Goal: Task Accomplishment & Management: Use online tool/utility

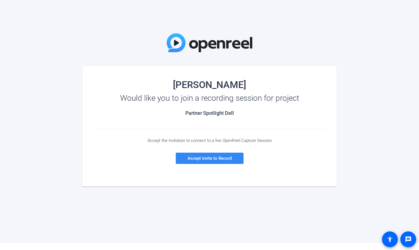
click at [186, 160] on span at bounding box center [210, 159] width 68 height 14
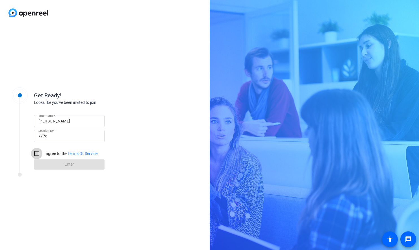
click at [37, 153] on input "I agree to the Terms Of Service" at bounding box center [36, 153] width 11 height 11
checkbox input "true"
click at [55, 163] on span at bounding box center [69, 165] width 71 height 14
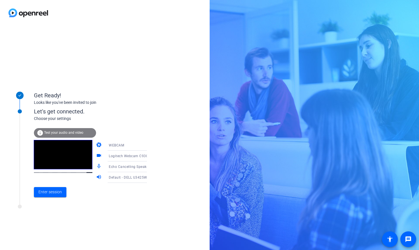
click at [77, 134] on span "Test your audio and video" at bounding box center [63, 133] width 39 height 4
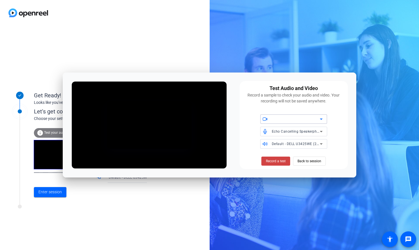
click at [322, 121] on icon at bounding box center [321, 119] width 7 height 7
click at [307, 130] on span "Logitech Webcam C930e (046d:0843)" at bounding box center [294, 133] width 58 height 14
click at [273, 160] on span "Record a test" at bounding box center [276, 161] width 20 height 5
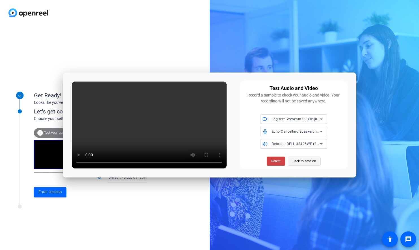
click at [319, 161] on span at bounding box center [304, 161] width 32 height 14
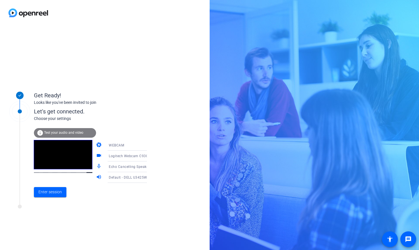
click at [68, 221] on div "Get Ready! Looks like you've been invited to join Let's get connected. Choose y…" at bounding box center [105, 138] width 210 height 225
click at [47, 189] on span "Enter session" at bounding box center [49, 192] width 23 height 6
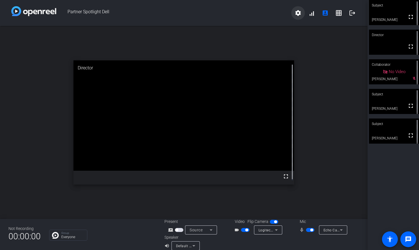
click at [299, 13] on span at bounding box center [298, 13] width 14 height 14
click at [196, 246] on div at bounding box center [209, 125] width 419 height 250
click at [192, 244] on icon at bounding box center [193, 246] width 7 height 7
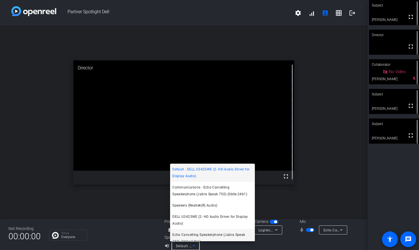
click at [195, 234] on span "Echo Cancelling Speakerphone (Jabra Speak 750) (0b0e:24b1)" at bounding box center [212, 239] width 80 height 14
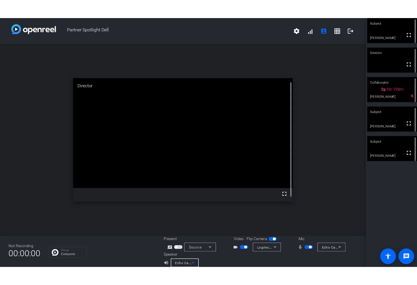
scroll to position [6, 0]
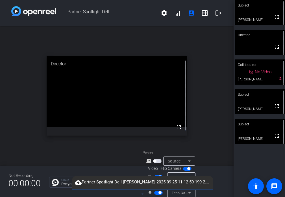
drag, startPoint x: 105, startPoint y: 182, endPoint x: 110, endPoint y: 178, distance: 6.4
click at [108, 180] on span "cloud_upload Partner Spotlight Dell-[PERSON_NAME]-2025-09-25-11-12-59-199-2.webm" at bounding box center [142, 181] width 141 height 7
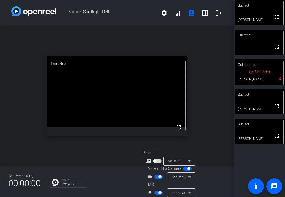
click at [47, 156] on div "open_in_new Director fullscreen" at bounding box center [117, 96] width 234 height 140
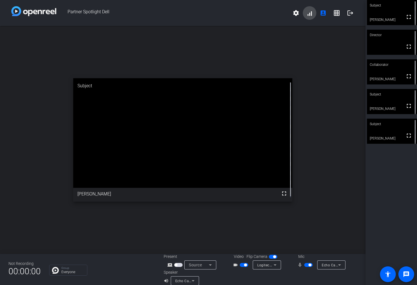
click at [307, 14] on span at bounding box center [309, 13] width 14 height 14
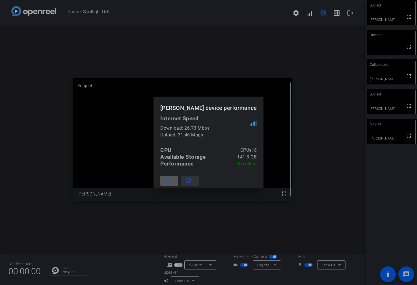
click at [192, 179] on mat-icon "refresh" at bounding box center [188, 180] width 7 height 7
click at [192, 182] on mat-icon "refresh" at bounding box center [188, 180] width 7 height 7
click at [172, 181] on mat-icon "close" at bounding box center [168, 180] width 7 height 7
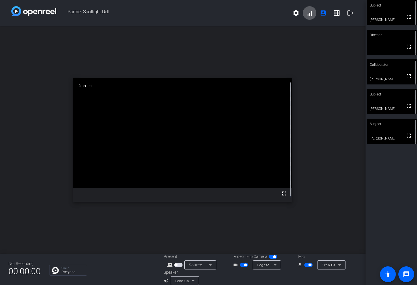
click at [373, 206] on div "Subject fullscreen [PERSON_NAME] Director fullscreen Collaborator fullscreen [P…" at bounding box center [390, 142] width 51 height 285
